Goal: Transaction & Acquisition: Purchase product/service

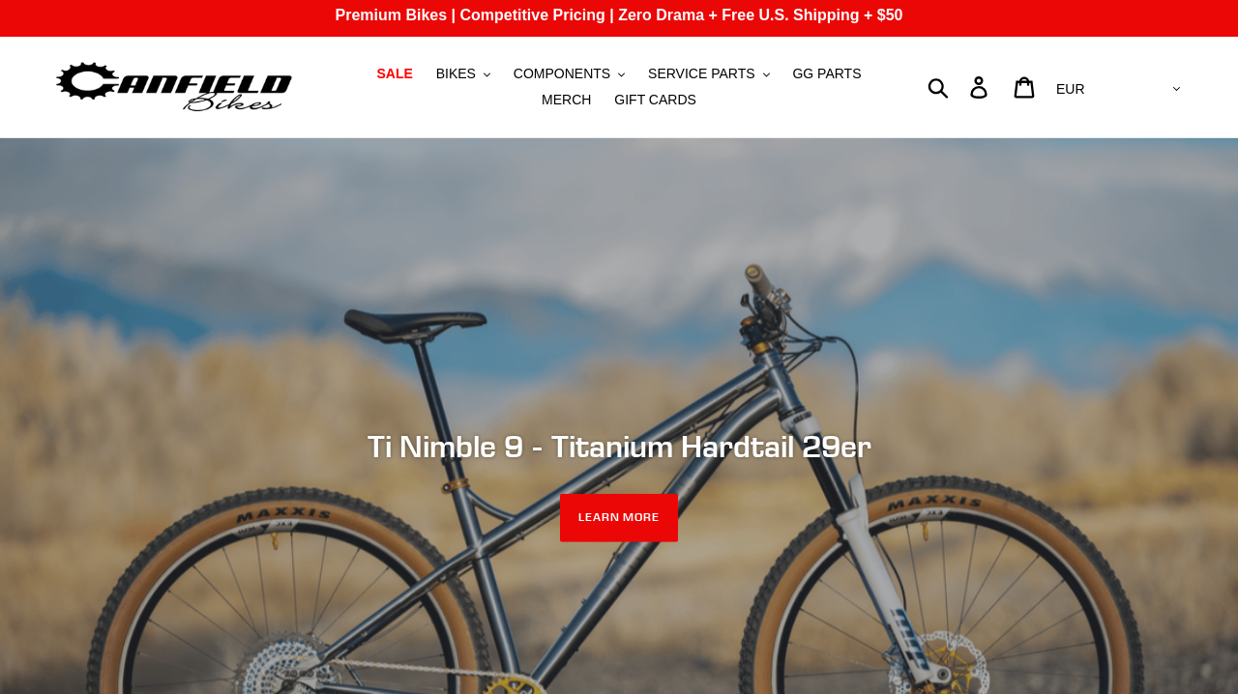
scroll to position [12, 0]
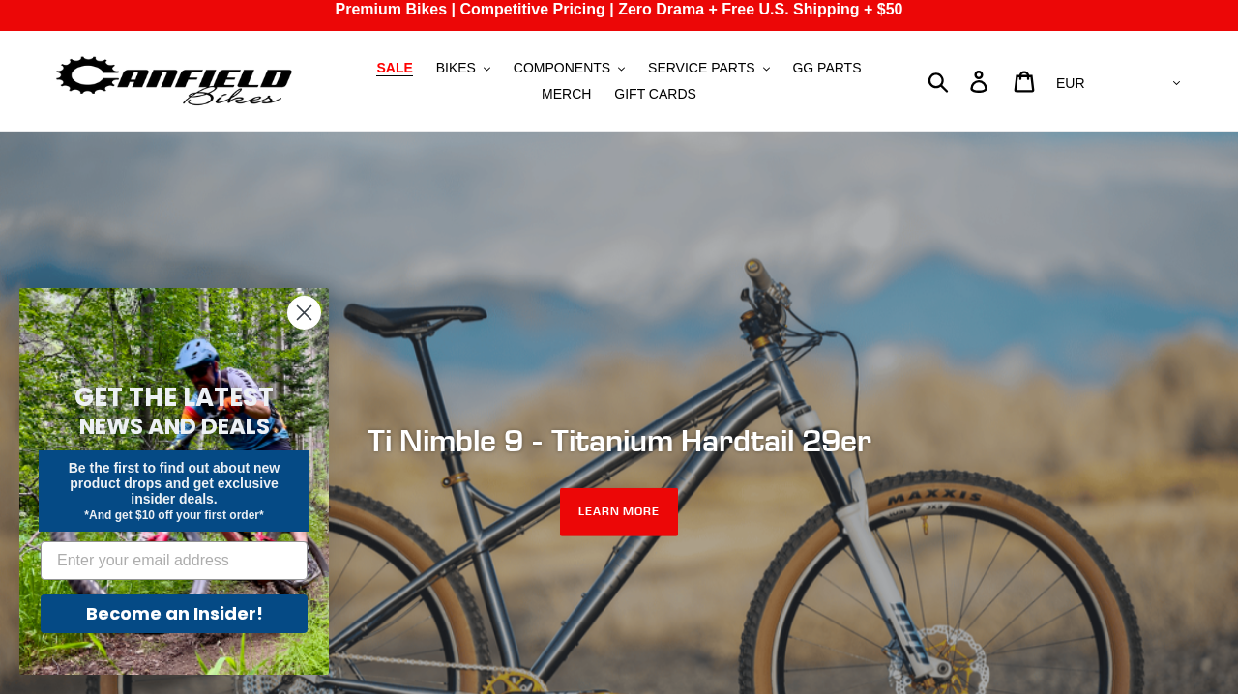
click at [376, 61] on span "SALE" at bounding box center [394, 68] width 36 height 16
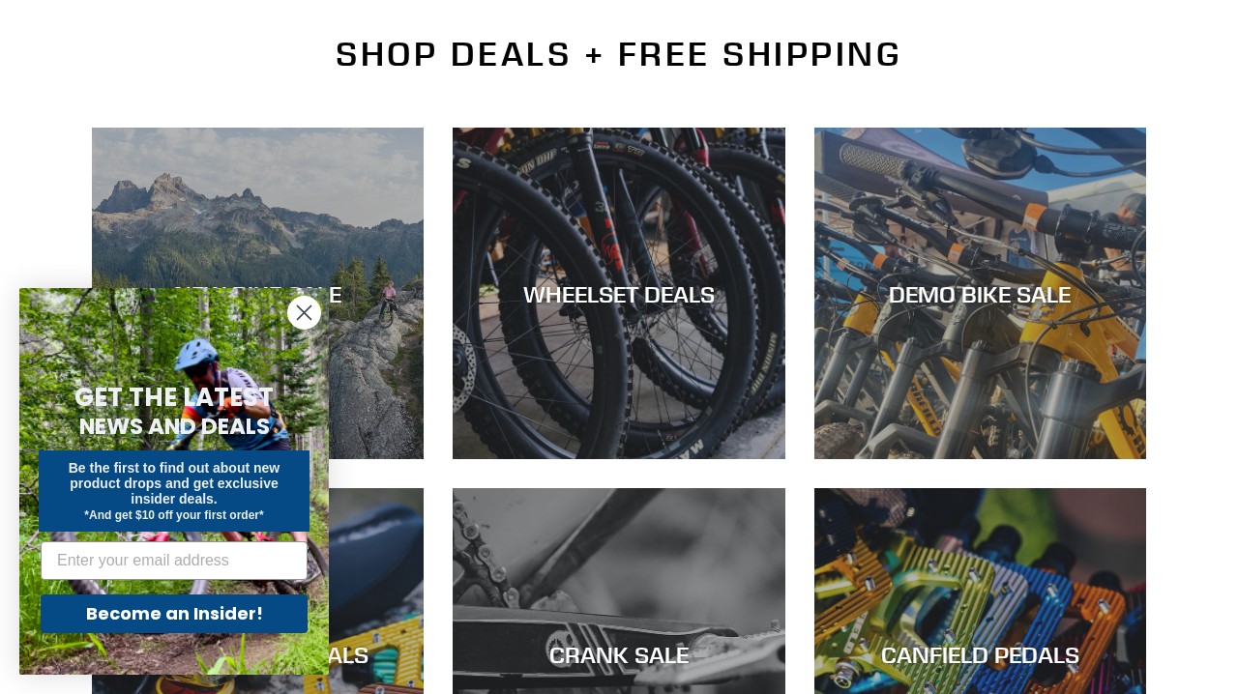
scroll to position [456, 0]
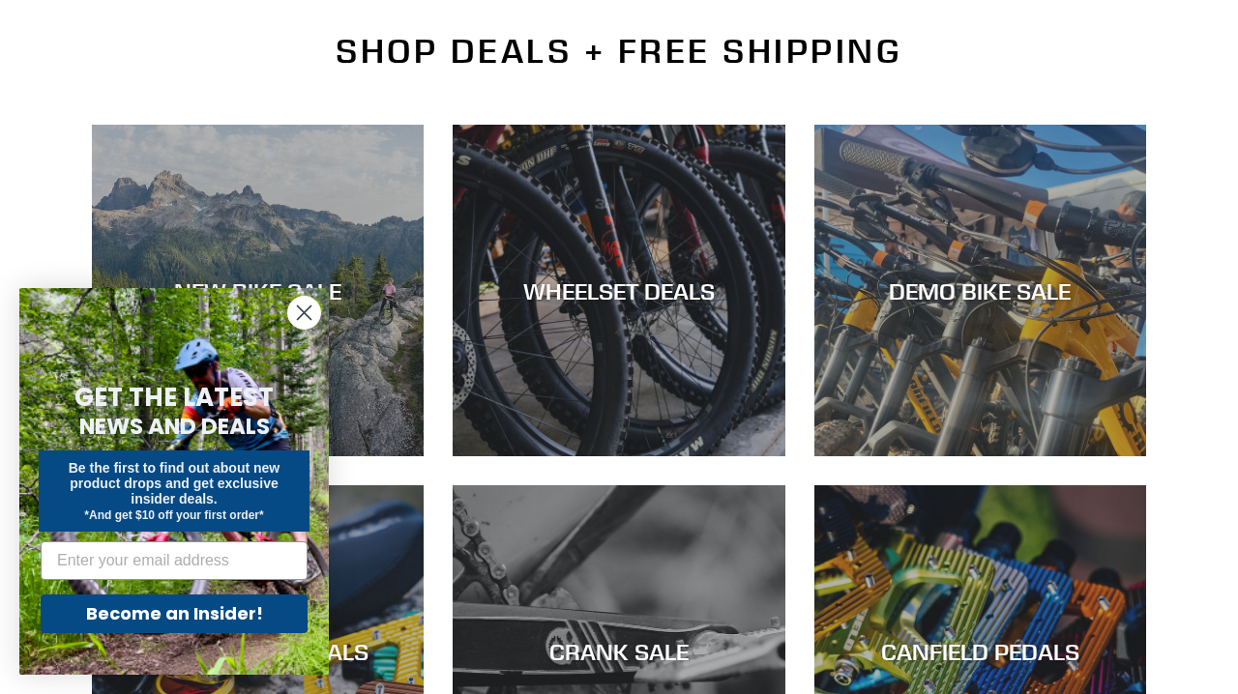
click at [300, 316] on icon "Close dialog" at bounding box center [305, 314] width 14 height 14
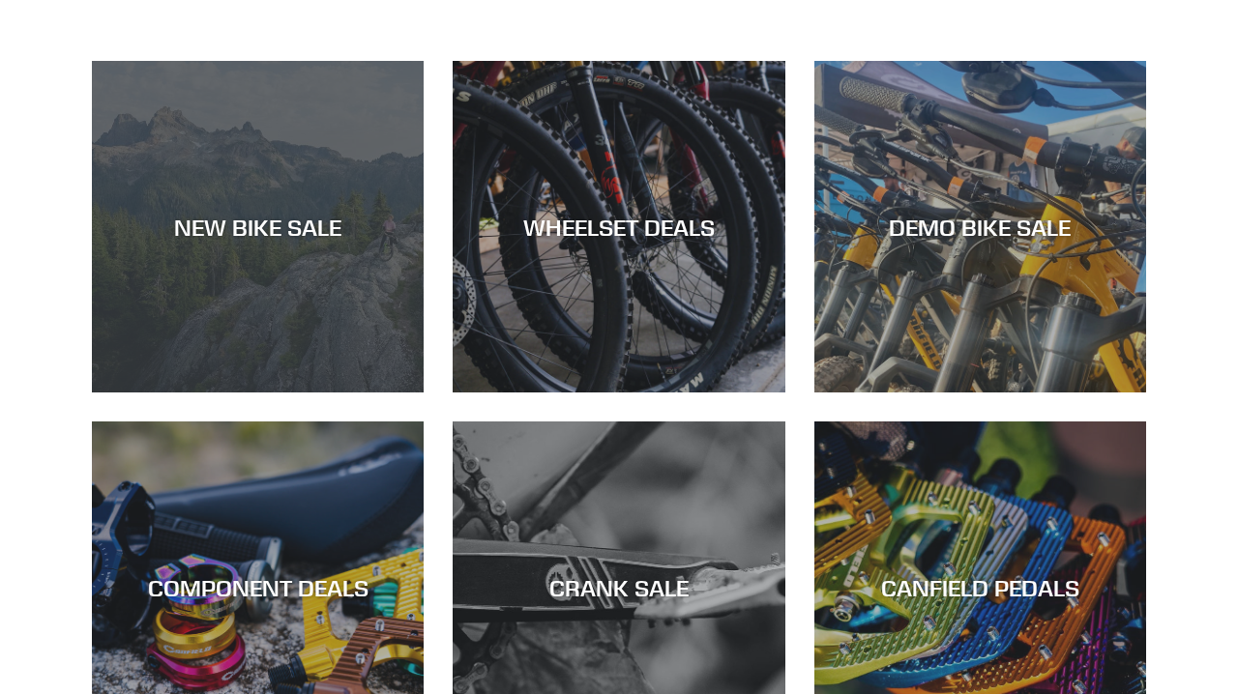
scroll to position [520, 0]
click at [171, 393] on div "NEW BIKE SALE" at bounding box center [258, 393] width 332 height 0
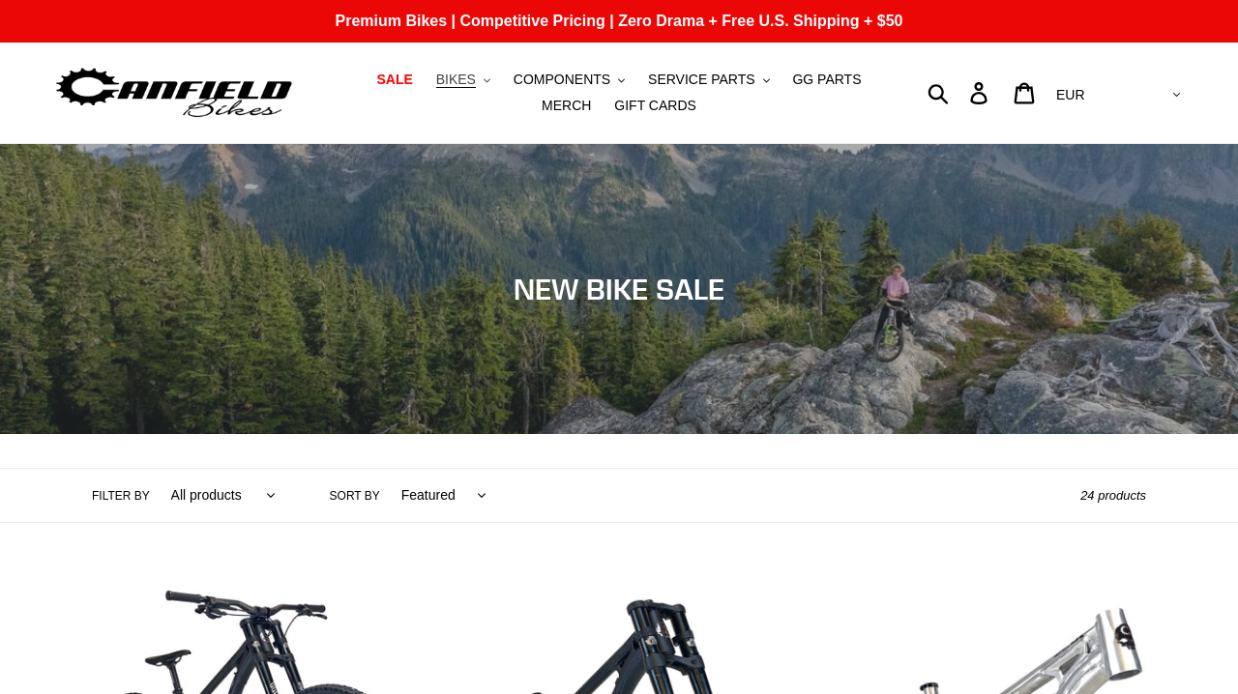
click at [436, 83] on span "BIKES" at bounding box center [456, 80] width 40 height 16
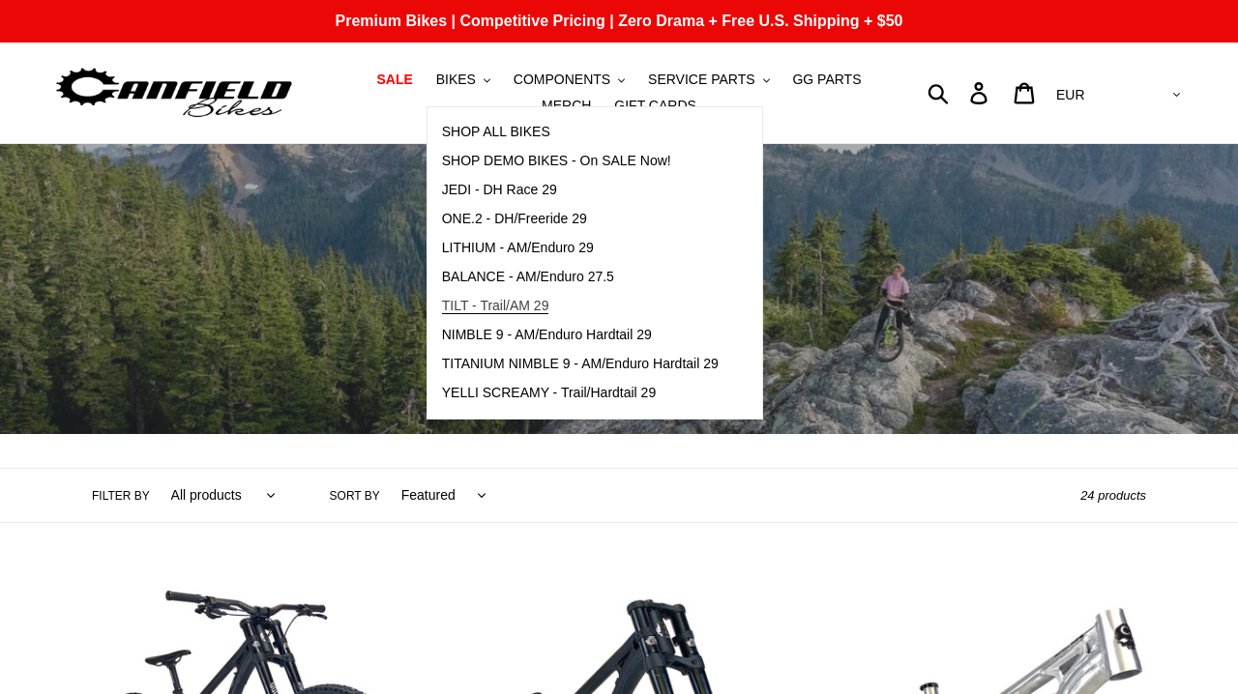
click at [447, 308] on span "TILT - Trail/AM 29" at bounding box center [495, 306] width 107 height 16
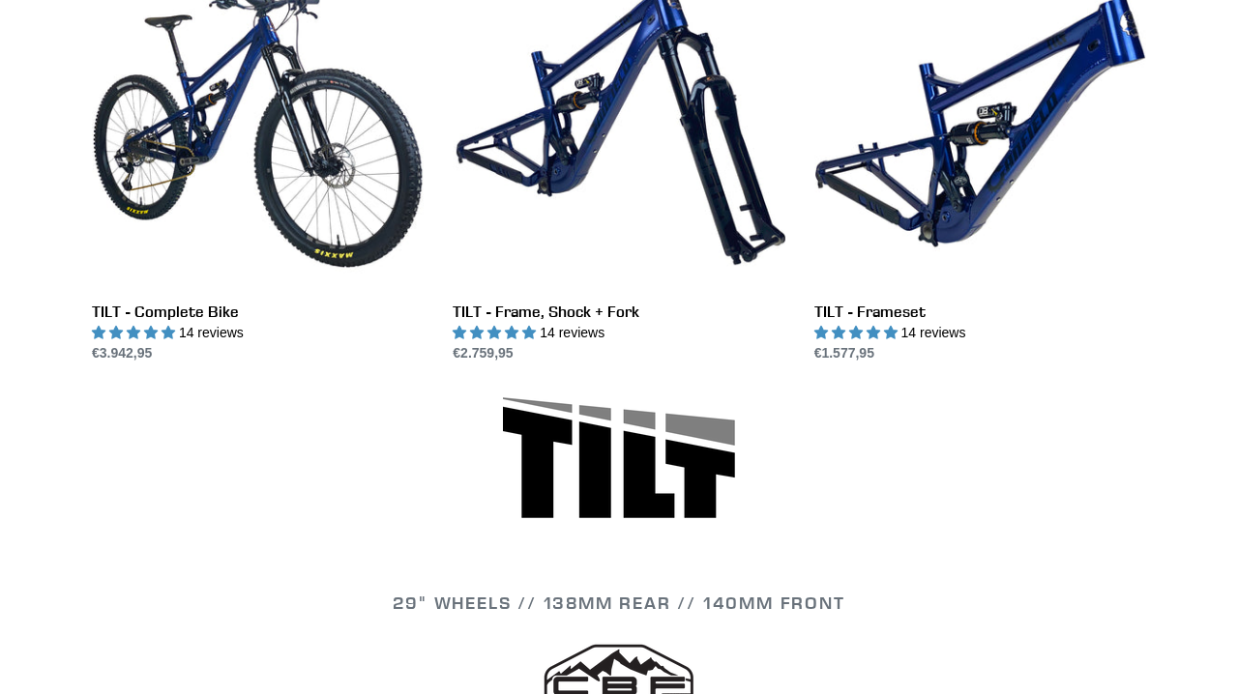
scroll to position [481, 0]
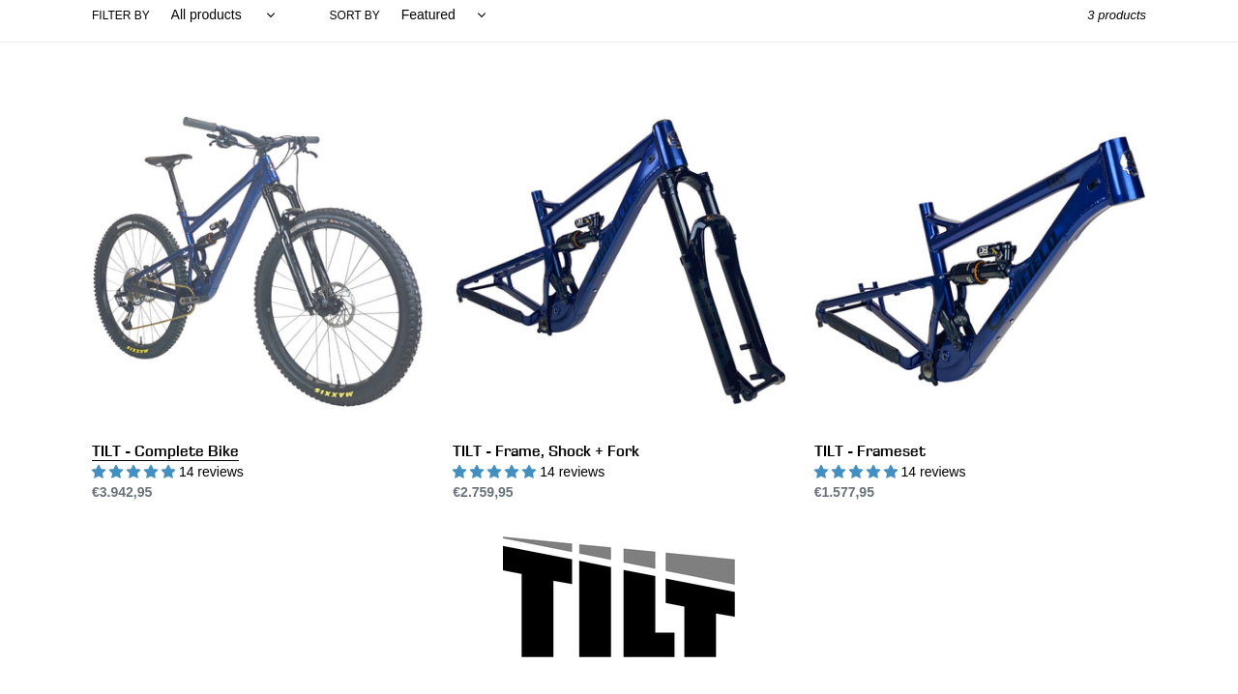
click at [345, 279] on link "TILT - Complete Bike" at bounding box center [258, 299] width 332 height 407
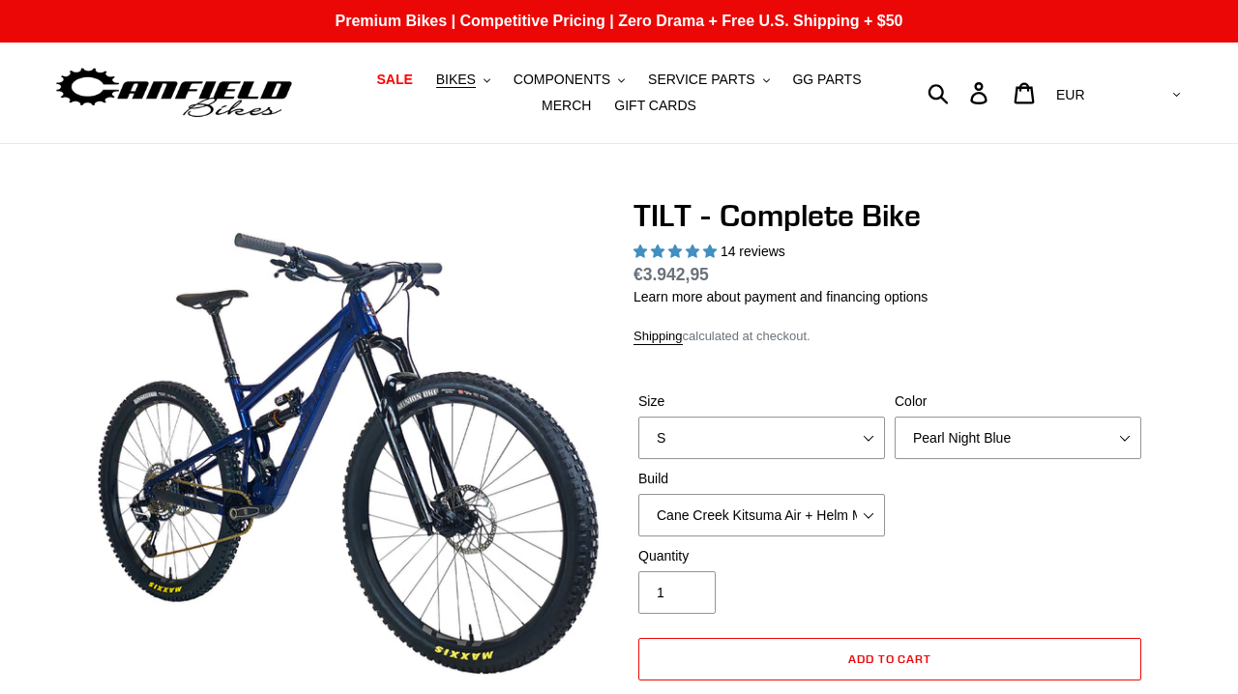
select select "highest-rating"
